Goal: Information Seeking & Learning: Learn about a topic

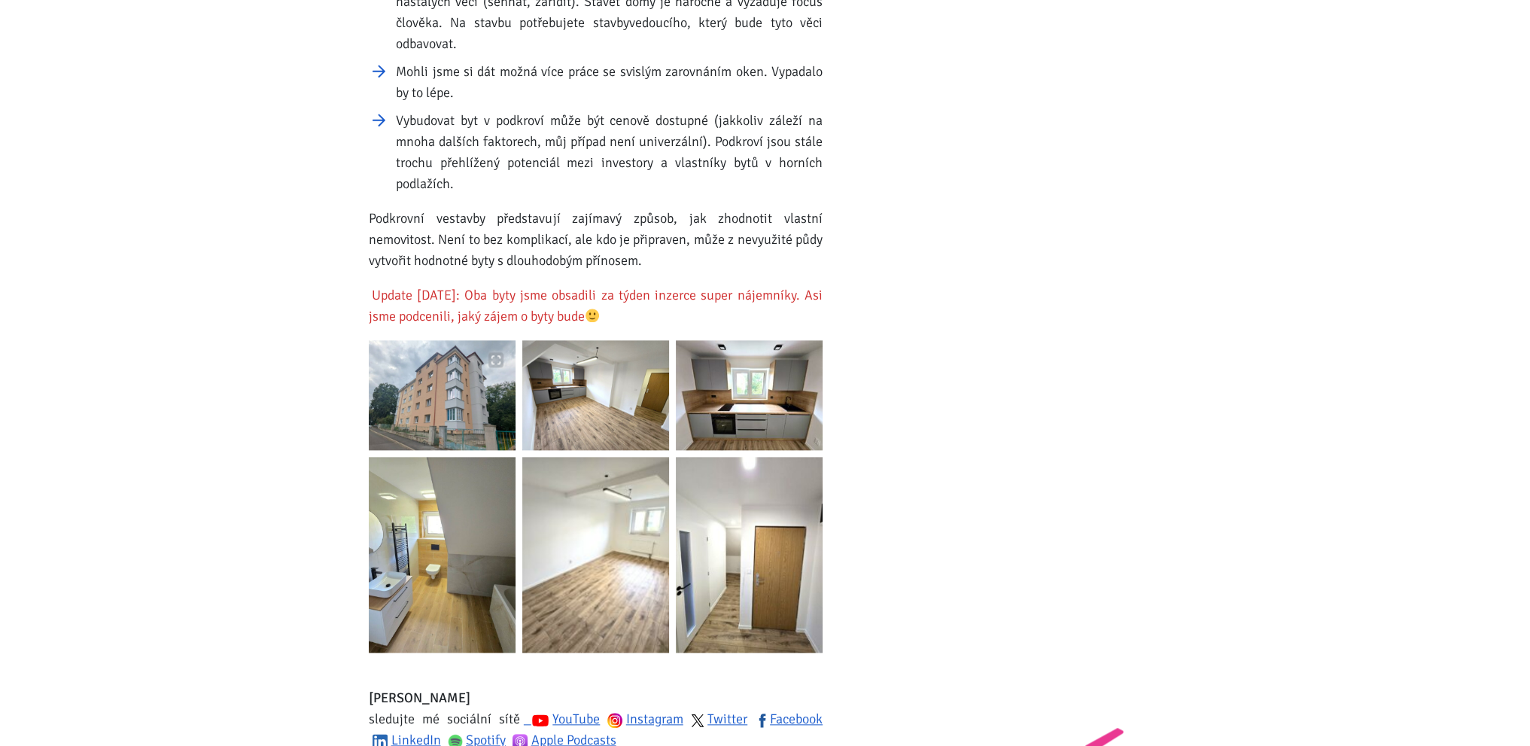
scroll to position [2183, 0]
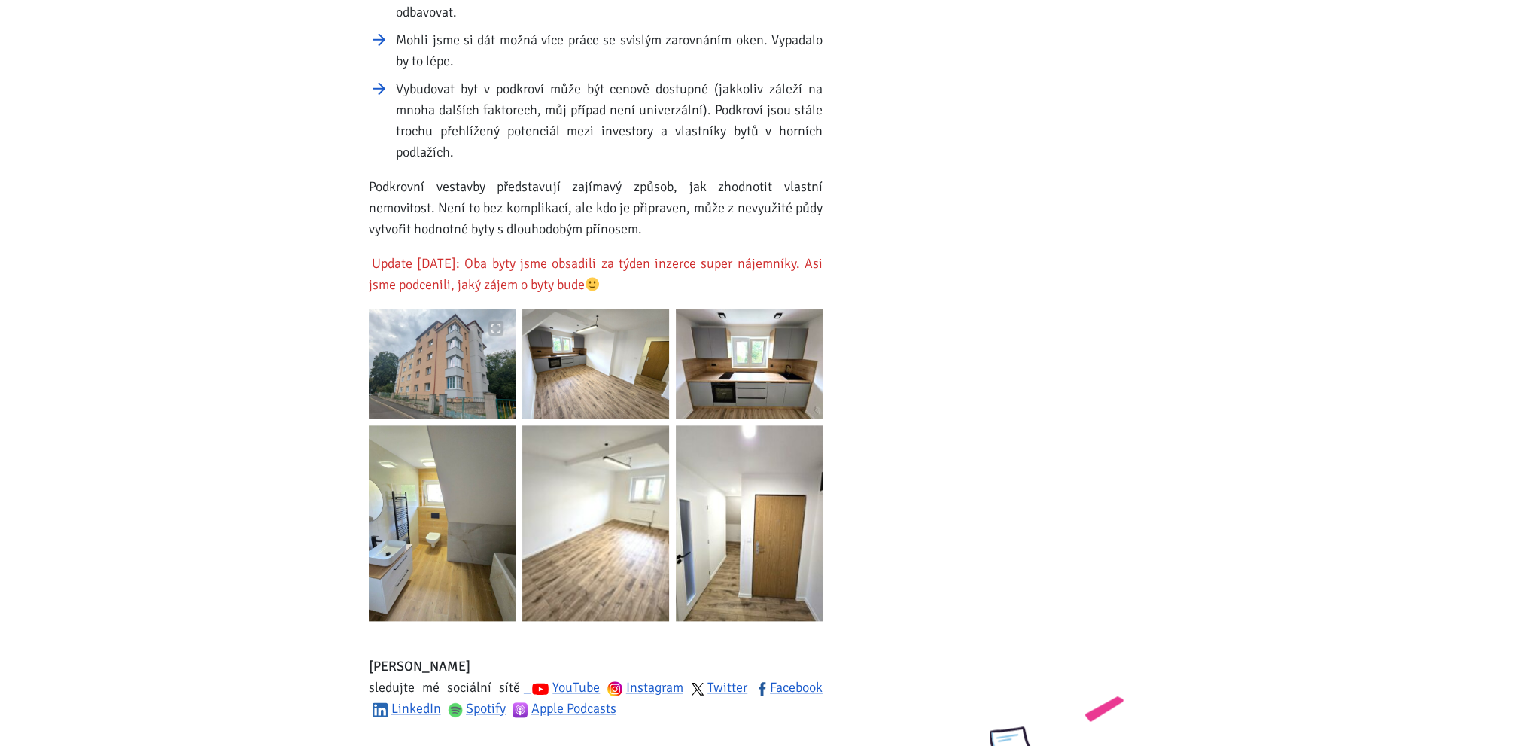
click at [441, 358] on img at bounding box center [442, 364] width 147 height 110
click at [605, 333] on img at bounding box center [595, 364] width 147 height 110
click at [801, 338] on img at bounding box center [749, 364] width 147 height 110
click at [446, 485] on img at bounding box center [442, 523] width 147 height 196
click at [610, 464] on img at bounding box center [595, 523] width 147 height 196
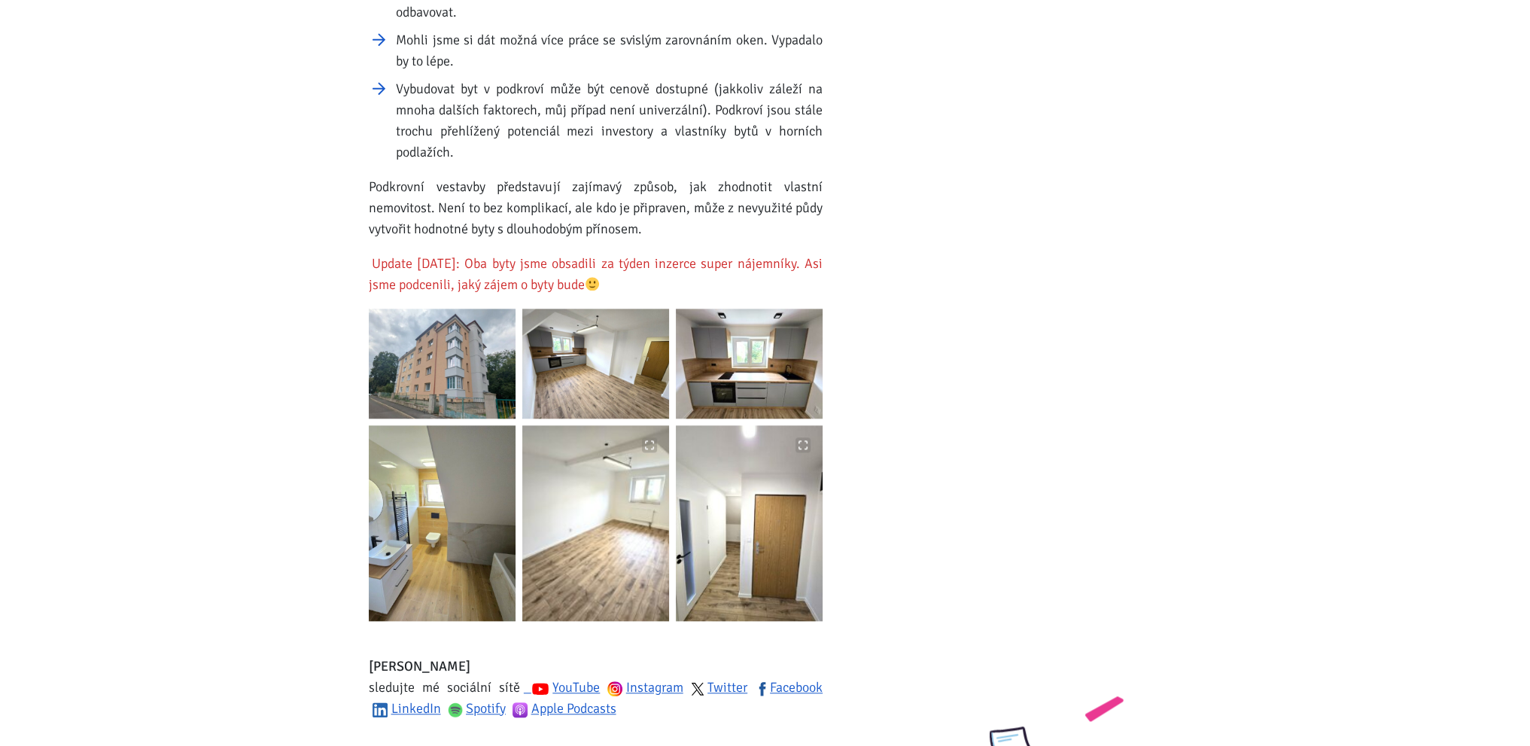
click at [758, 465] on img at bounding box center [749, 523] width 147 height 196
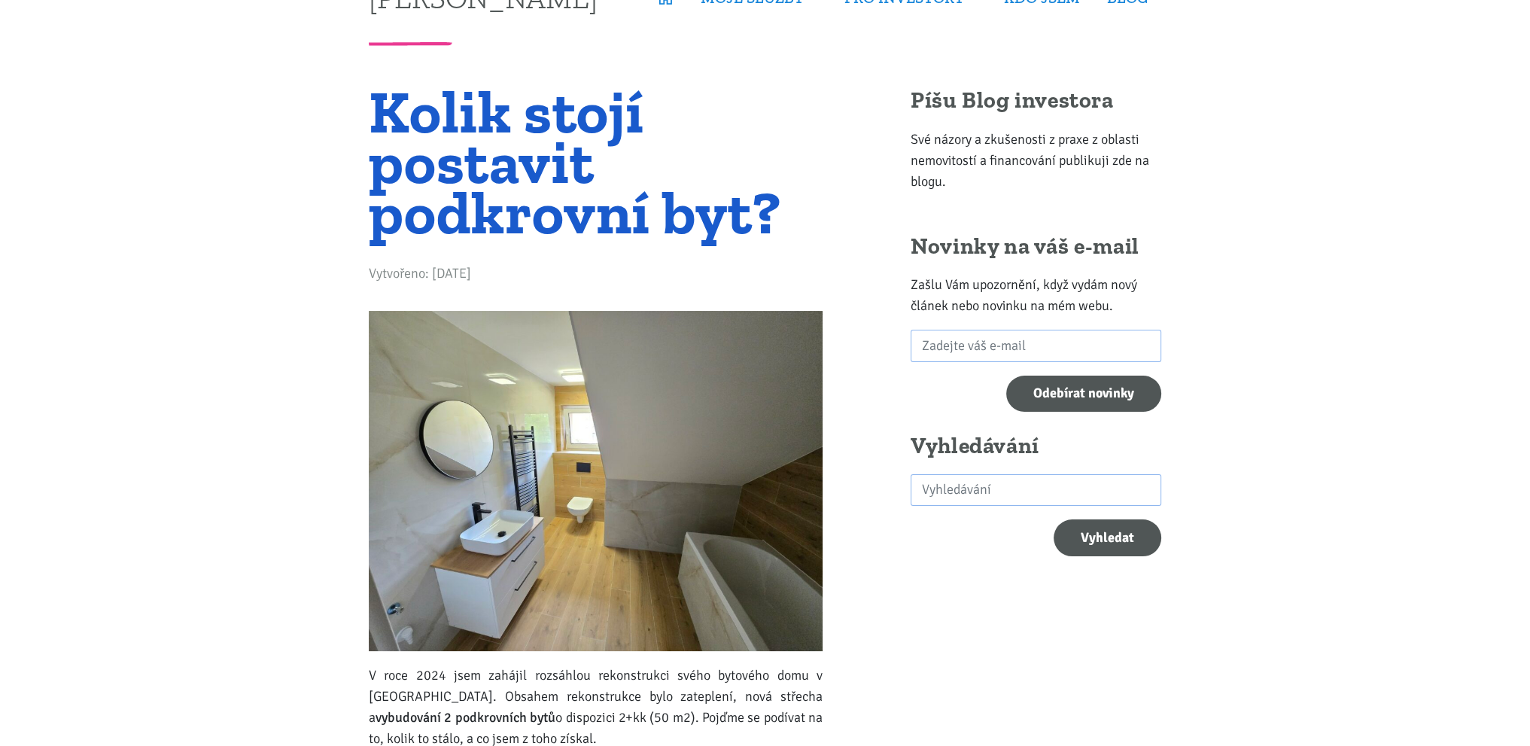
scroll to position [0, 0]
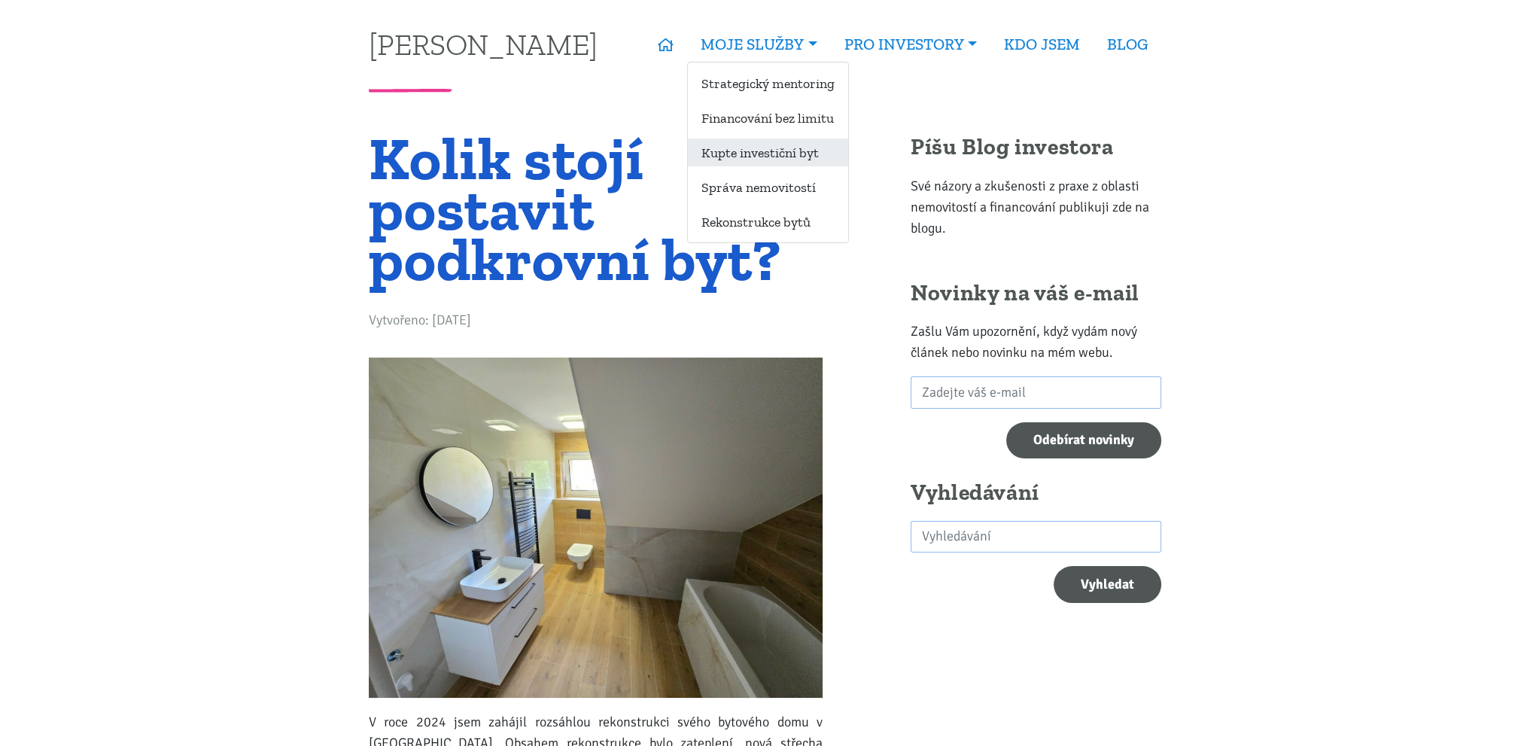
click at [740, 148] on link "Kupte investiční byt" at bounding box center [768, 152] width 160 height 28
